Goal: Transaction & Acquisition: Purchase product/service

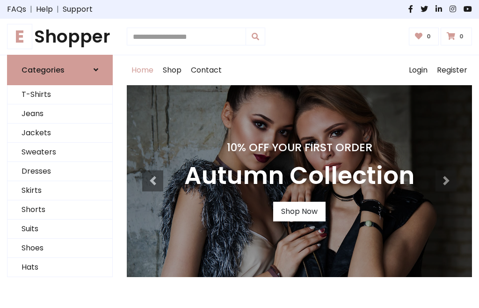
click at [240, 154] on h4 "10% Off Your First Order" at bounding box center [299, 147] width 230 height 13
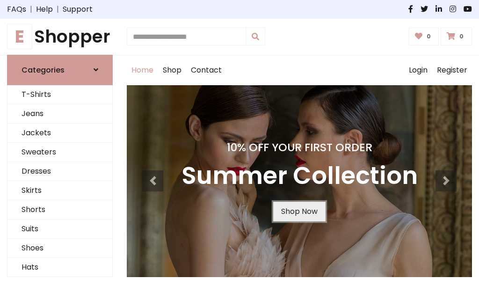
click at [299, 211] on link "Shop Now" at bounding box center [299, 212] width 52 height 20
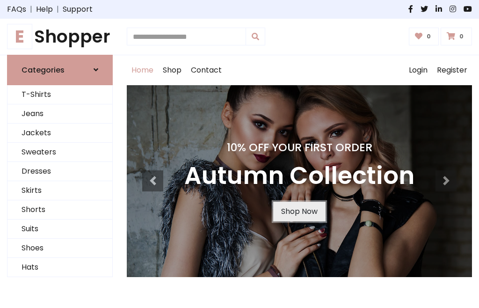
click at [299, 211] on link "Shop Now" at bounding box center [299, 212] width 52 height 20
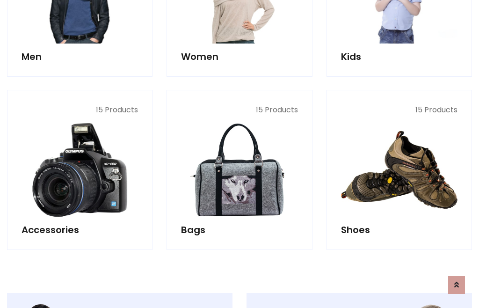
scroll to position [933, 0]
